Goal: Task Accomplishment & Management: Use online tool/utility

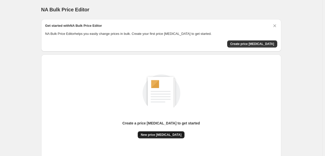
click at [156, 133] on span "New price change job" at bounding box center [161, 135] width 41 height 4
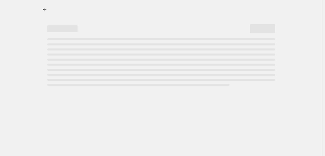
select select "percentage"
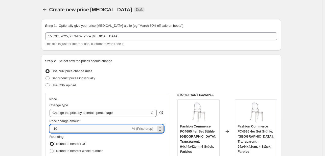
click at [59, 129] on input "-10" at bounding box center [91, 129] width 82 height 8
click at [54, 132] on input "-10" at bounding box center [91, 129] width 82 height 8
drag, startPoint x: 56, startPoint y: 130, endPoint x: 64, endPoint y: 134, distance: 9.3
click at [64, 134] on div "Price Change type Change the price to a certain amount Change the price by a ce…" at bounding box center [107, 138] width 115 height 83
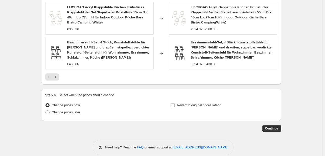
scroll to position [408, 0]
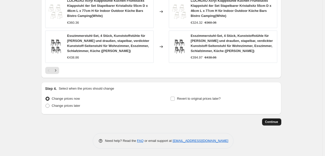
type input "-30"
click at [268, 123] on span "Continue" at bounding box center [272, 122] width 13 height 4
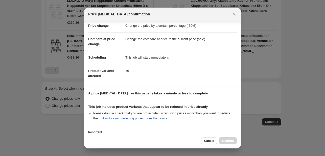
scroll to position [56, 0]
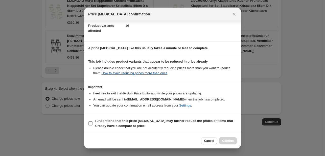
click at [118, 121] on b "I understand that this price change job may further reduce the prices of items …" at bounding box center [164, 123] width 138 height 9
click at [93, 122] on input "I understand that this price change job may further reduce the prices of items …" at bounding box center [91, 124] width 4 height 4
checkbox input "true"
click at [231, 142] on span "Confirm" at bounding box center [228, 141] width 12 height 4
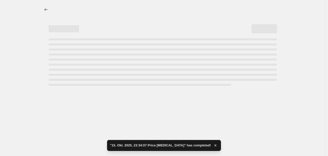
select select "percentage"
